Goal: Check status: Check status

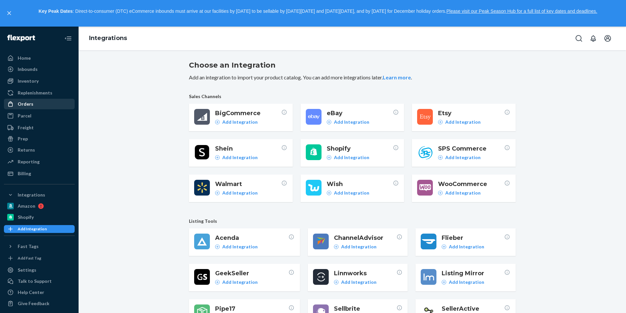
click at [49, 106] on div "Orders" at bounding box center [39, 103] width 69 height 9
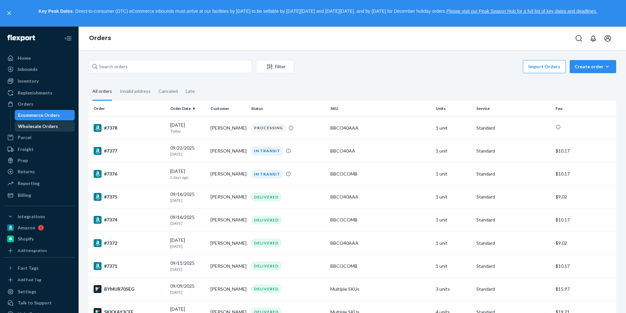
click at [47, 125] on div "Wholesale Orders" at bounding box center [38, 126] width 40 height 7
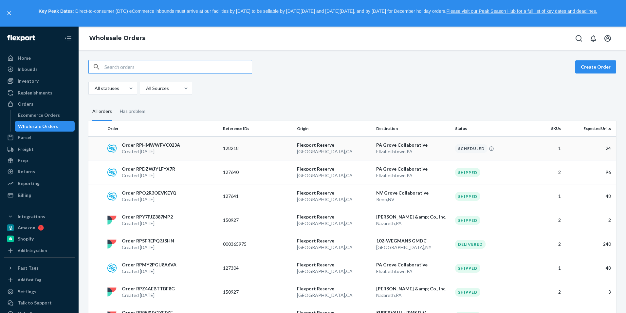
click at [157, 148] on p "Order RPHMWWFVC023A" at bounding box center [151, 145] width 58 height 7
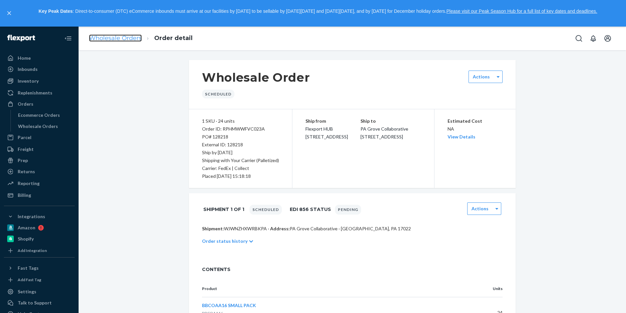
click at [114, 40] on link "Wholesale Orders" at bounding box center [115, 37] width 53 height 7
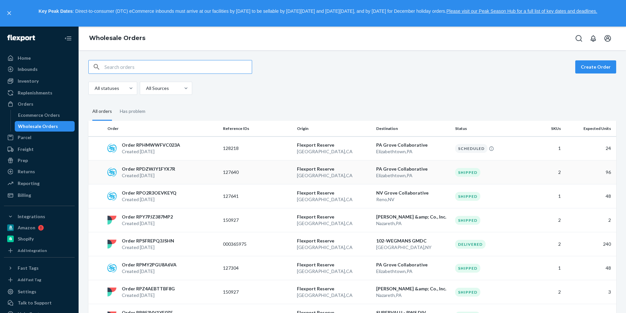
click at [177, 170] on div "Order RPDZWJY1FYX7R Created [DATE]" at bounding box center [163, 171] width 116 height 13
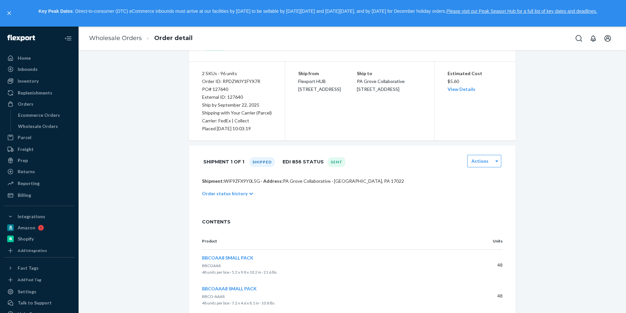
scroll to position [20, 0]
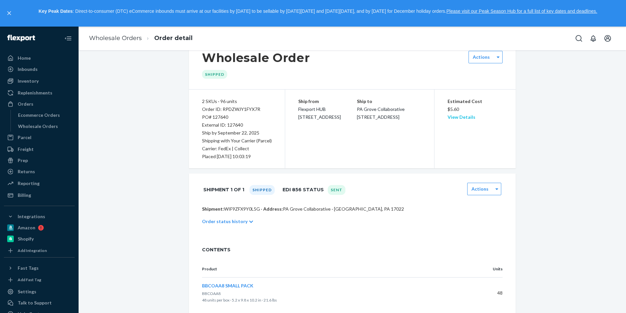
click at [450, 119] on link "View Details" at bounding box center [462, 117] width 28 height 6
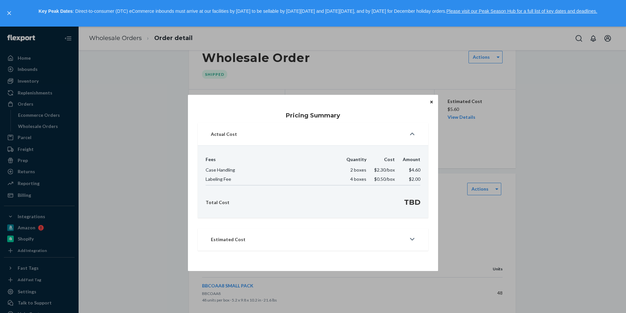
click at [428, 101] on div "Pricing Summary Actual Cost Fees Quantity Cost Amount Case Handling 2 boxes $2.…" at bounding box center [313, 183] width 251 height 176
click at [433, 103] on icon "Close" at bounding box center [432, 101] width 3 height 3
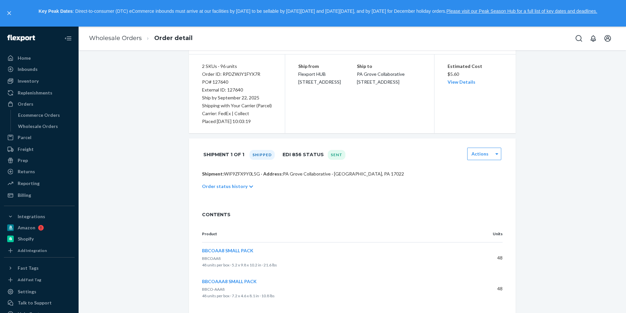
scroll to position [0, 0]
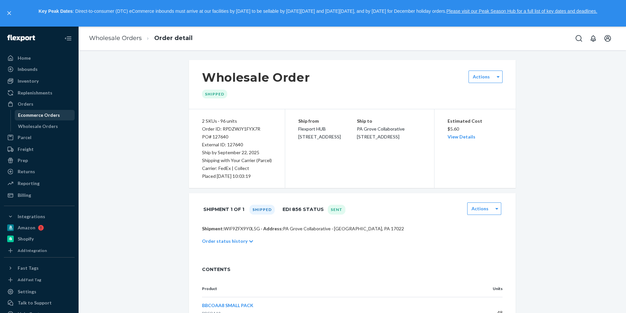
click at [51, 112] on div "Ecommerce Orders" at bounding box center [39, 115] width 42 height 7
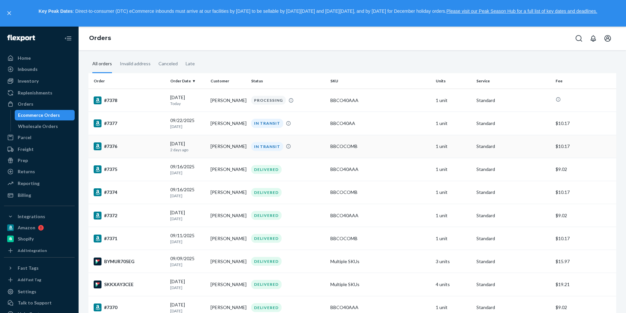
scroll to position [33, 0]
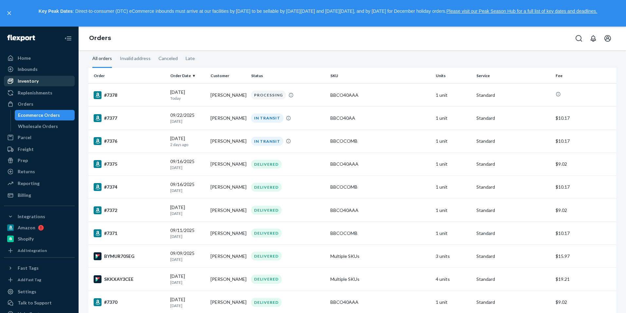
click at [30, 82] on div "Inventory" at bounding box center [28, 81] width 21 height 7
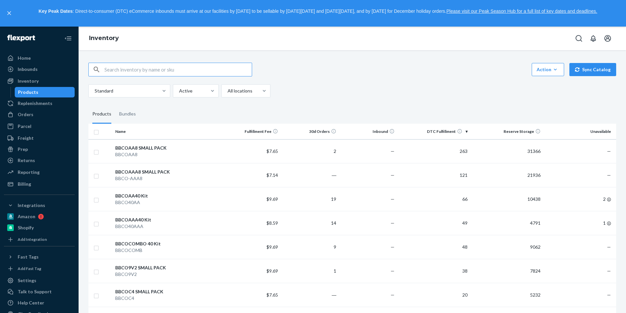
click at [32, 120] on div "Orders Ecommerce Orders Wholesale Orders" at bounding box center [39, 114] width 71 height 11
click at [33, 112] on div "Orders" at bounding box center [39, 114] width 69 height 9
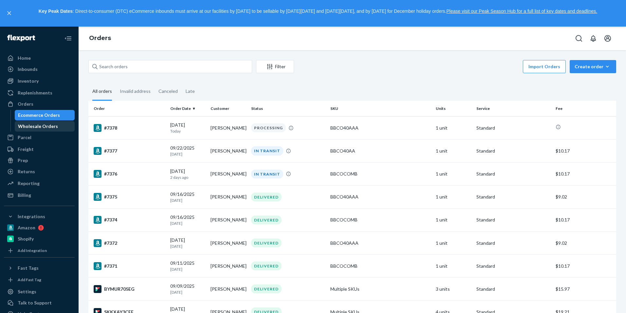
click at [48, 127] on div "Wholesale Orders" at bounding box center [38, 126] width 40 height 7
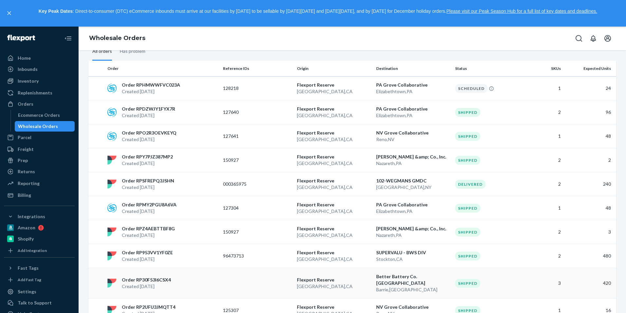
scroll to position [98, 0]
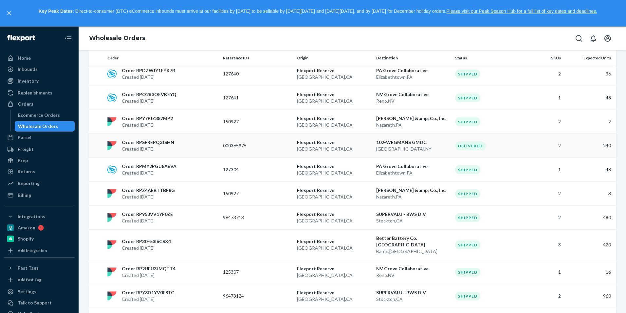
click at [245, 149] on td "000365975" at bounding box center [258, 146] width 74 height 24
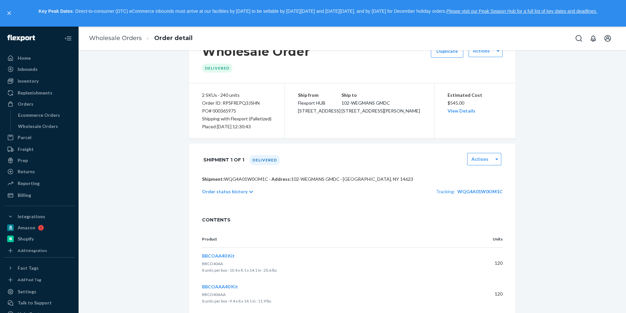
scroll to position [46, 0]
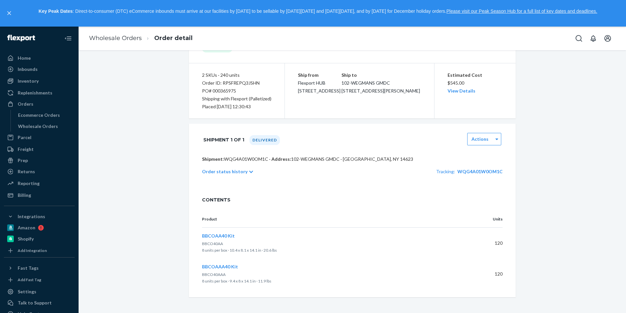
click at [216, 171] on p "Order status history" at bounding box center [225, 171] width 46 height 7
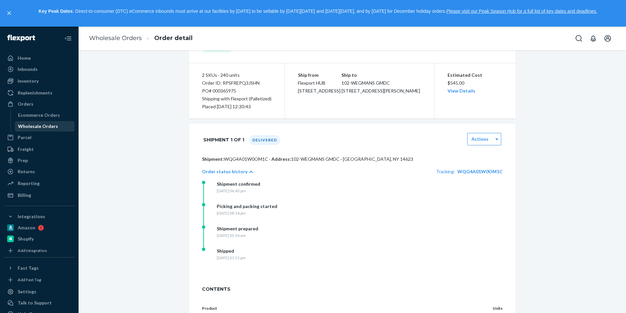
click at [42, 124] on div "Wholesale Orders" at bounding box center [38, 126] width 40 height 7
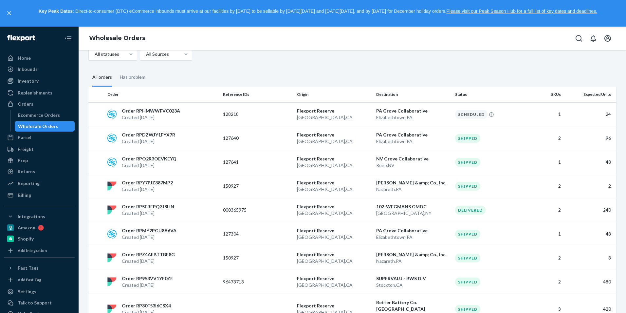
scroll to position [31, 0]
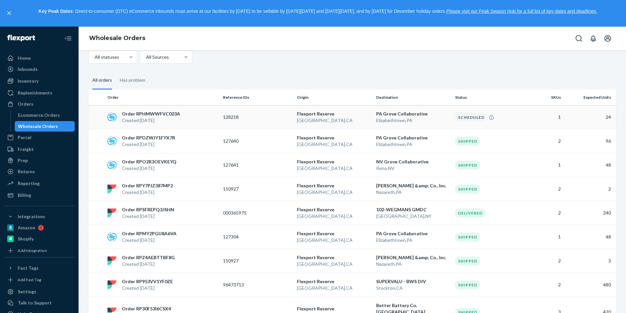
click at [241, 121] on td "128218" at bounding box center [258, 117] width 74 height 24
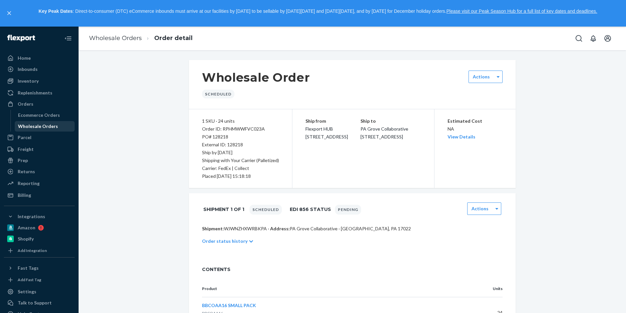
click at [24, 127] on div "Wholesale Orders" at bounding box center [38, 126] width 40 height 7
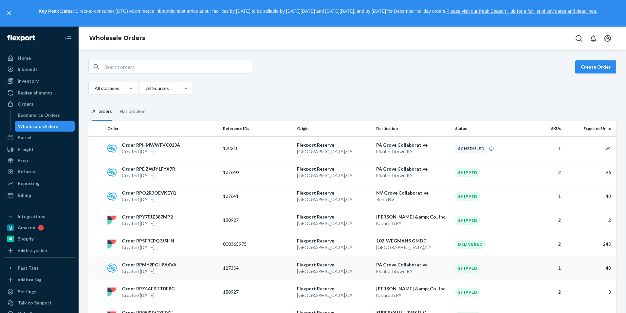
click at [447, 270] on td "PA Grove Collaborative [GEOGRAPHIC_DATA] , [GEOGRAPHIC_DATA]" at bounding box center [413, 268] width 79 height 24
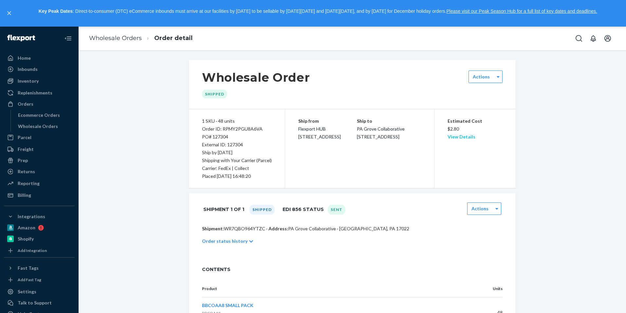
click at [466, 137] on link "View Details" at bounding box center [462, 137] width 28 height 6
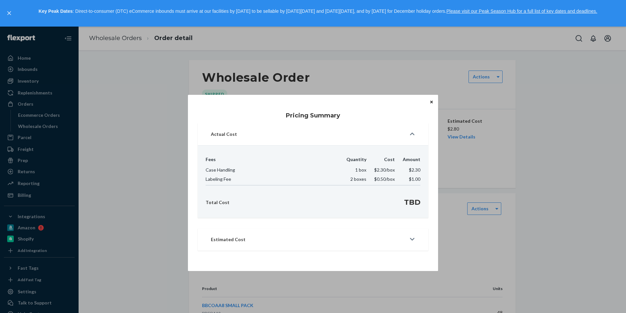
click at [414, 239] on icon at bounding box center [413, 239] width 5 height 3
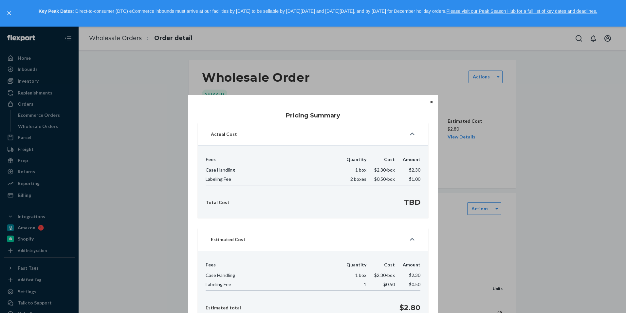
click at [431, 101] on icon "Close" at bounding box center [432, 101] width 3 height 3
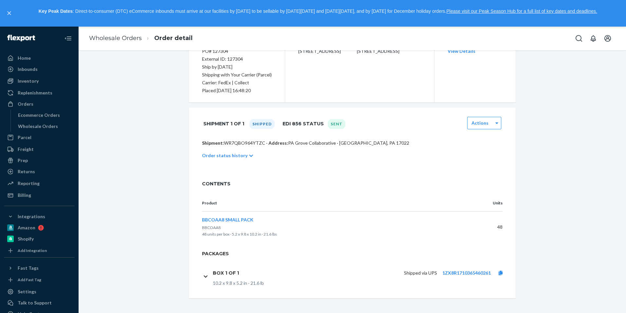
scroll to position [87, 0]
click at [222, 156] on p "Order status history" at bounding box center [225, 154] width 46 height 7
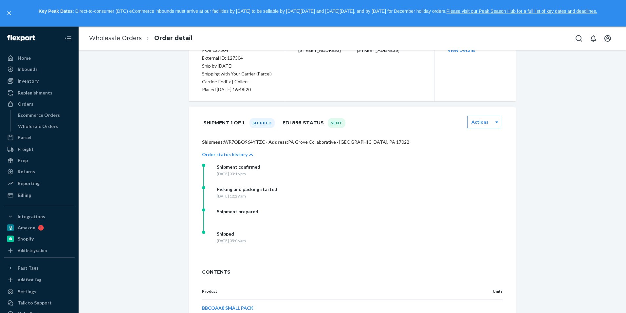
click at [222, 156] on p "Order status history" at bounding box center [225, 154] width 46 height 7
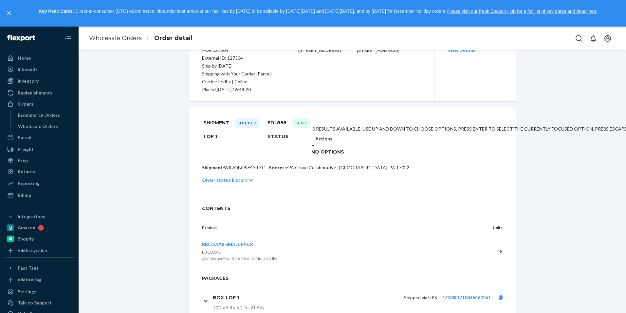
click at [315, 142] on div at bounding box center [313, 145] width 3 height 7
click at [430, 164] on p "Shipment: WR7QBO964YTZC · Address: [GEOGRAPHIC_DATA] Collaborative · [GEOGRAPHI…" at bounding box center [352, 167] width 301 height 7
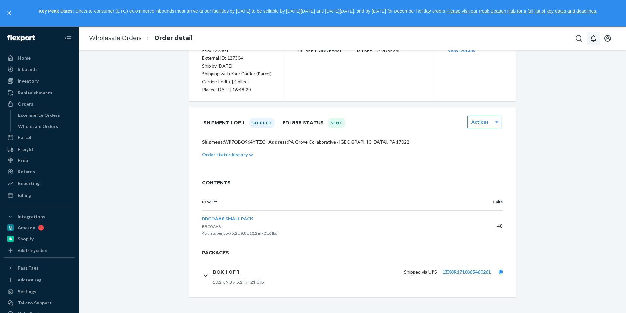
click at [593, 40] on icon "Open notifications" at bounding box center [594, 38] width 8 height 8
click at [9, 53] on button "close" at bounding box center [4, 57] width 9 height 9
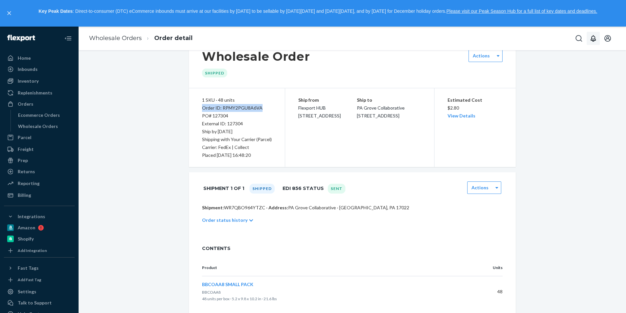
drag, startPoint x: 262, startPoint y: 109, endPoint x: 198, endPoint y: 111, distance: 64.9
click at [198, 111] on div "1 SKU · 48 units Order ID: RPMY2PGU8A6VA PO# 127304 External ID: 127304 Ship by…" at bounding box center [237, 127] width 96 height 79
copy div "Order ID: RPMY2PGU8A6VA"
click at [55, 128] on div "Wholesale Orders" at bounding box center [44, 126] width 59 height 9
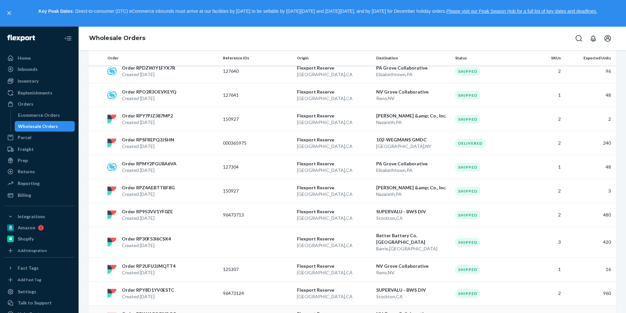
scroll to position [66, 0]
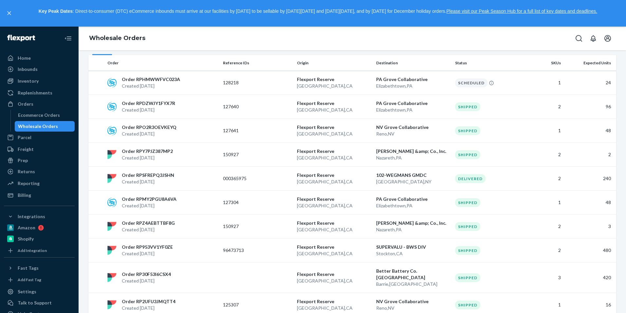
click at [254, 110] on td "127640" at bounding box center [258, 107] width 74 height 24
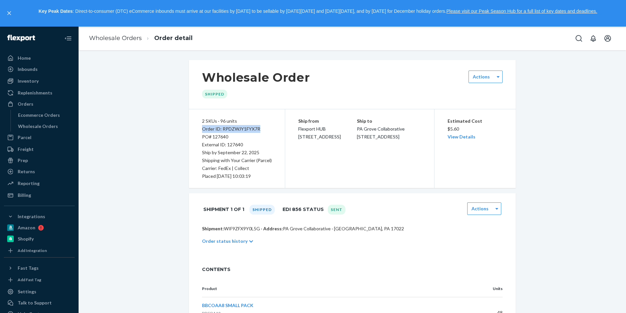
drag, startPoint x: 258, startPoint y: 128, endPoint x: 195, endPoint y: 132, distance: 63.0
click at [195, 132] on div "2 SKUs · 96 units Order ID: RPDZWJY1FYX7R PO# 127640 External ID: 127640 Ship b…" at bounding box center [237, 148] width 96 height 79
drag, startPoint x: 47, startPoint y: 130, endPoint x: 130, endPoint y: 151, distance: 85.7
click at [47, 130] on div "Wholesale Orders" at bounding box center [44, 126] width 59 height 9
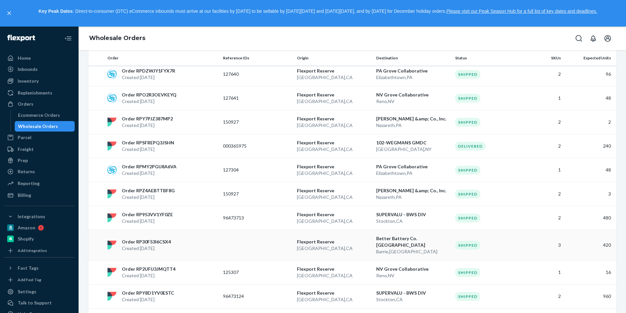
scroll to position [98, 0]
click at [256, 96] on p "127641" at bounding box center [249, 97] width 52 height 7
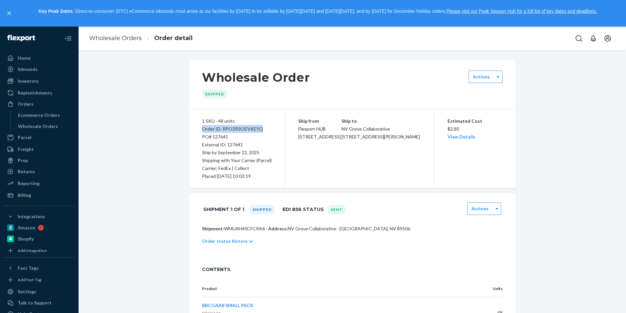
drag, startPoint x: 261, startPoint y: 130, endPoint x: 187, endPoint y: 131, distance: 73.7
click at [189, 131] on div "1 SKU · 48 units Order ID: RPO2R3OEVKEYQ PO# 127641 External ID: 127641 Ship by…" at bounding box center [237, 148] width 96 height 79
